Goal: Information Seeking & Learning: Learn about a topic

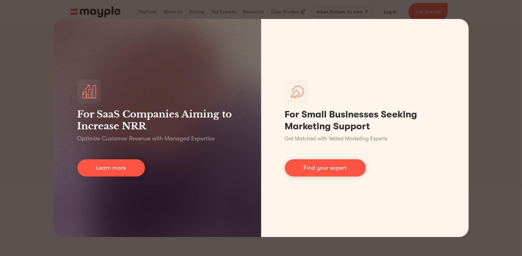
click at [0, 109] on div "For SaaS Companies Aiming to Increase NRR Optimize Customer Revenue with Manage…" at bounding box center [261, 128] width 522 height 256
click at [506, 65] on div "For SaaS Companies Aiming to Increase NRR Optimize Customer Revenue with Manage…" at bounding box center [261, 128] width 522 height 256
click at [502, 9] on div "For SaaS Companies Aiming to Increase NRR Optimize Customer Revenue with Manage…" at bounding box center [261, 128] width 522 height 256
click at [514, 77] on div "For SaaS Companies Aiming to Increase NRR Optimize Customer Revenue with Manage…" at bounding box center [261, 128] width 522 height 256
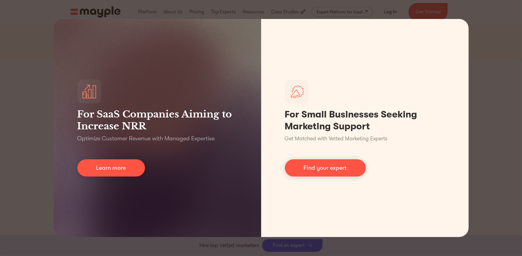
scroll to position [132, 0]
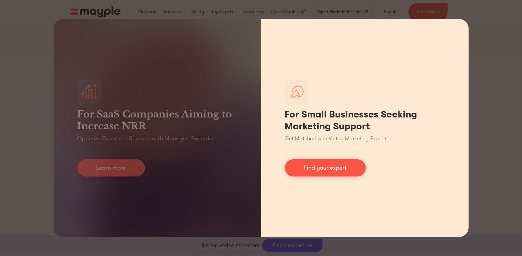
click at [365, 100] on div "For Small Businesses Seeking Marketing Support Get Matched with Vetted Marketin…" at bounding box center [365, 128] width 208 height 218
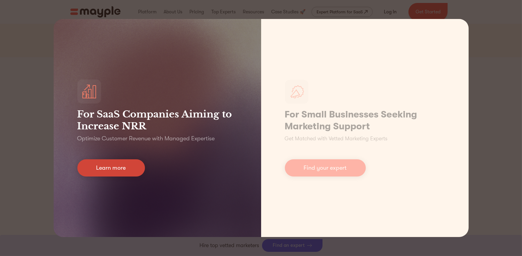
click at [127, 164] on link "Learn more" at bounding box center [111, 167] width 68 height 17
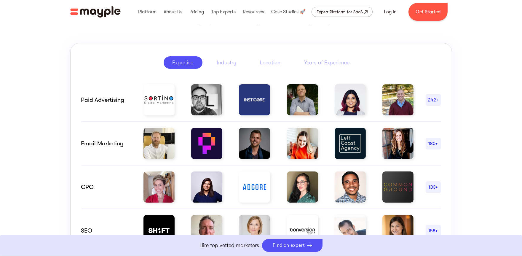
scroll to position [297, 0]
